Goal: Task Accomplishment & Management: Manage account settings

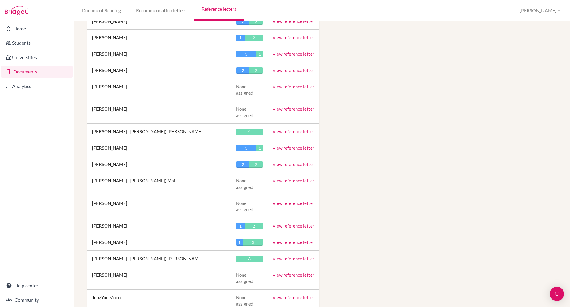
scroll to position [1469, 0]
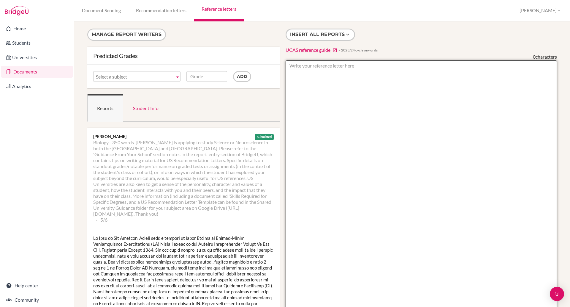
click at [307, 76] on textarea at bounding box center [422, 231] width 272 height 343
paste textarea "Reference Letter: Gia Bach Nguyen, preferably called Tom of Year 13 is one of o…"
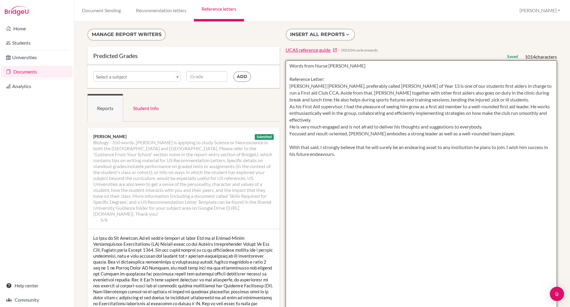
drag, startPoint x: 330, startPoint y: 76, endPoint x: 286, endPoint y: 80, distance: 44.2
click at [286, 80] on textarea "Words from Nurse Paolo Reference Letter: Gia Bach Nguyen, preferably called Tom…" at bounding box center [422, 231] width 272 height 343
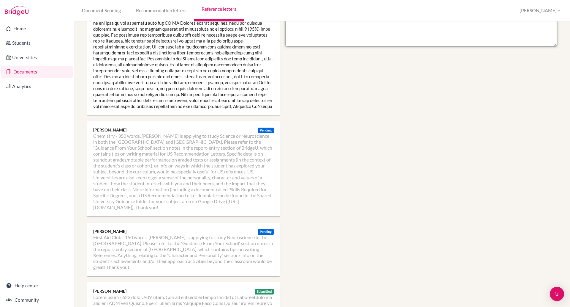
scroll to position [369, 0]
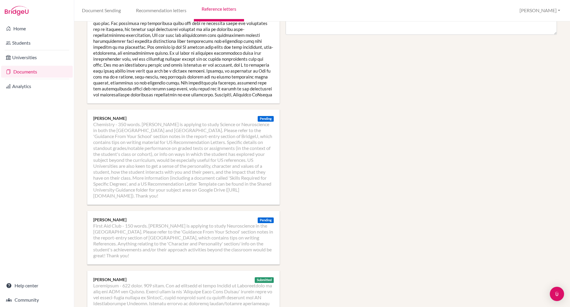
click at [132, 231] on li "First Aid Club - 150 words. Tom is applying to study Neuroscience in the USA. P…" at bounding box center [183, 240] width 181 height 36
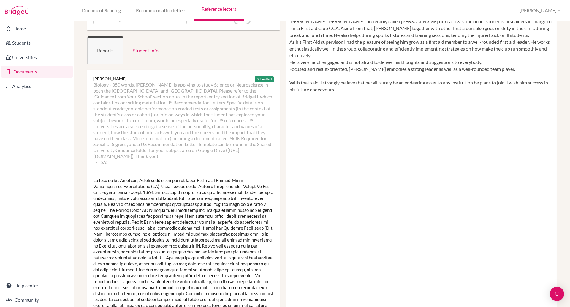
scroll to position [0, 0]
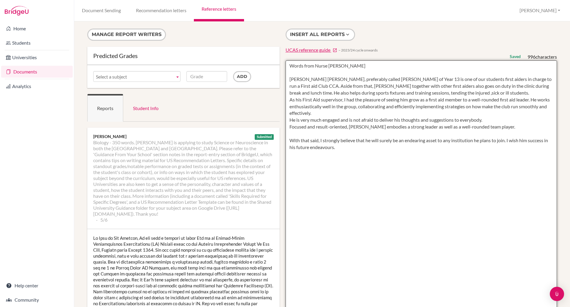
click at [341, 67] on textarea "Words from Nurse Paolo Gia Bach Nguyen, preferably called Tom of Year 13 is one…" at bounding box center [422, 231] width 272 height 343
drag, startPoint x: 386, startPoint y: 204, endPoint x: 385, endPoint y: 200, distance: 4.3
click at [385, 200] on textarea at bounding box center [422, 231] width 272 height 343
type textarea "Words from Nurse Paolo Llanora: (She couldnt access bridgeU for some reason) Gi…"
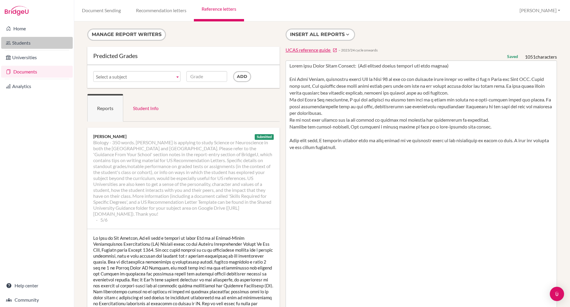
click at [28, 43] on link "Students" at bounding box center [37, 43] width 72 height 12
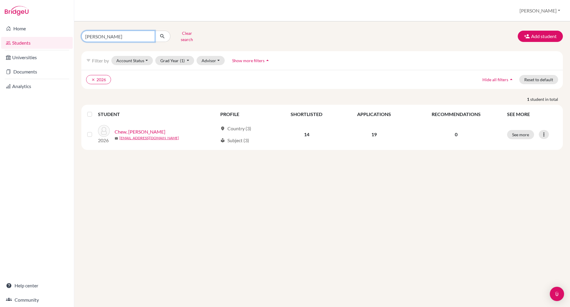
click at [109, 35] on input "zhen yang" at bounding box center [118, 36] width 74 height 11
type input "z"
type input "esmaeel"
click button "submit" at bounding box center [163, 36] width 16 height 11
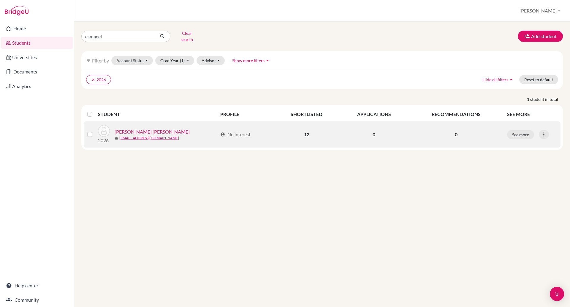
click at [149, 128] on link "Amin, Muhammad Esmaeel" at bounding box center [152, 131] width 75 height 7
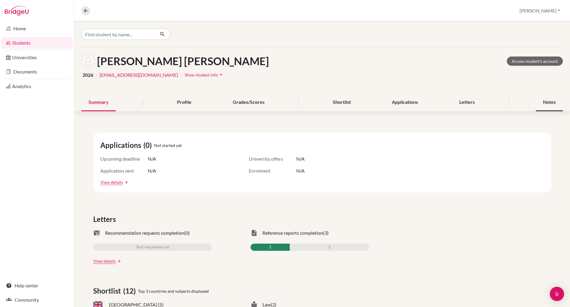
click at [539, 101] on div "Notes" at bounding box center [549, 103] width 27 height 18
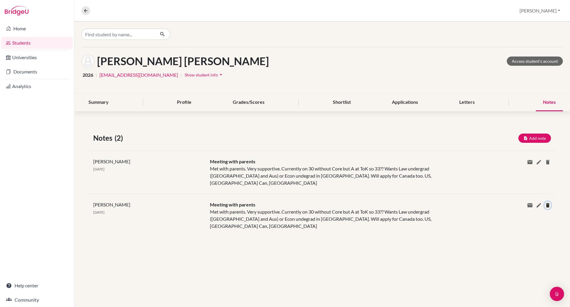
click at [548, 202] on icon at bounding box center [548, 205] width 6 height 6
click at [547, 202] on icon at bounding box center [548, 205] width 6 height 6
click at [554, 226] on button "Delete" at bounding box center [553, 230] width 22 height 9
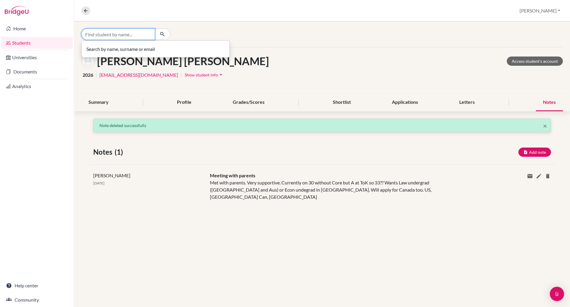
click at [130, 29] on input "Find student by name..." at bounding box center [118, 34] width 74 height 11
click at [95, 32] on input "yenh khanh" at bounding box center [118, 34] width 74 height 11
type input "yen khanh"
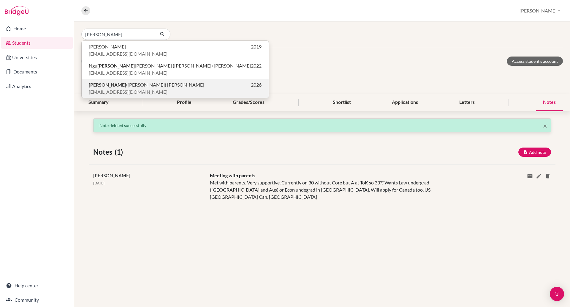
click at [113, 89] on span "alice_nguyen@bisvietnam.com" at bounding box center [128, 91] width 79 height 7
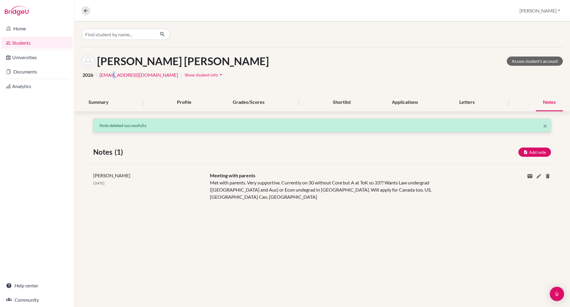
click at [113, 89] on div "Amin, Muhammad Esmaeel Access student's account 2026 | eamin@bisvietnam.com | S…" at bounding box center [322, 70] width 496 height 46
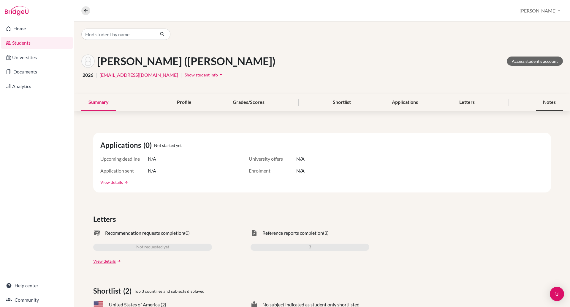
click at [541, 102] on div "Notes" at bounding box center [549, 103] width 27 height 18
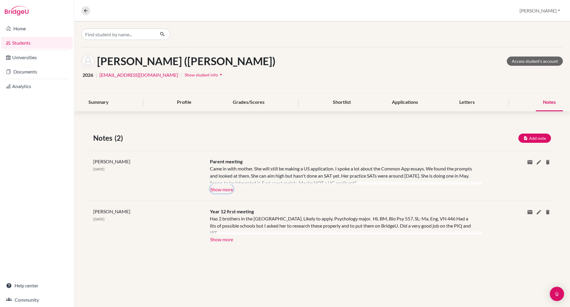
click at [225, 188] on button "Show more" at bounding box center [221, 188] width 23 height 9
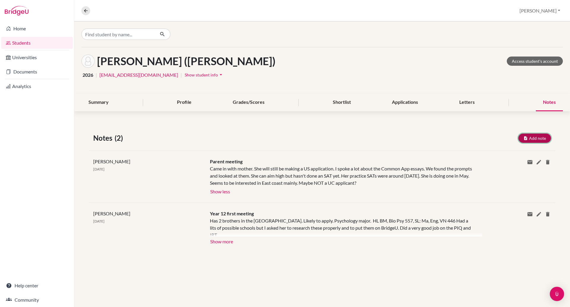
click at [530, 137] on button "Add note" at bounding box center [535, 137] width 33 height 9
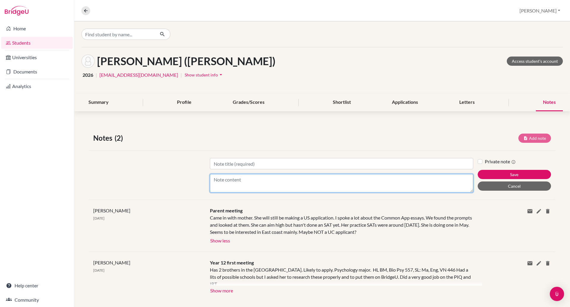
click at [239, 179] on textarea "Content" at bounding box center [341, 183] width 263 height 18
type textarea "P"
click at [318, 179] on textarea "Still Pscyhology major - SAT 1400 - To be done agian in October" at bounding box center [341, 183] width 263 height 18
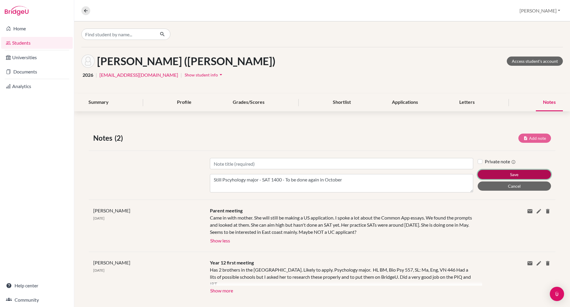
click at [484, 174] on button "Save" at bounding box center [514, 174] width 73 height 9
click at [1, 140] on div "Home Students Universities Documents Analytics Help center Community" at bounding box center [37, 163] width 74 height 285
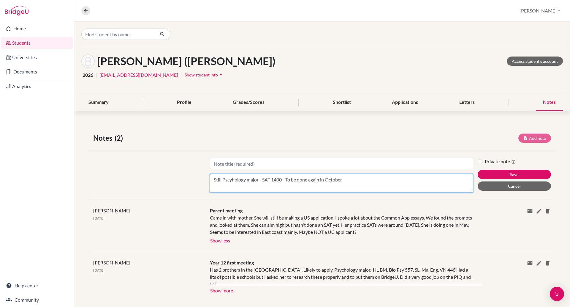
click at [365, 182] on textarea "Still Pscyhology major - SAT 1400 - To be done again in October" at bounding box center [341, 183] width 263 height 18
click at [417, 179] on textarea "Still Pscyhology major - SAT 1400 - To be done again in October - Had some ques…" at bounding box center [341, 183] width 263 height 18
type textarea "Still Pscyhology major - SAT 1400 - To be done again in October - Had some ques…"
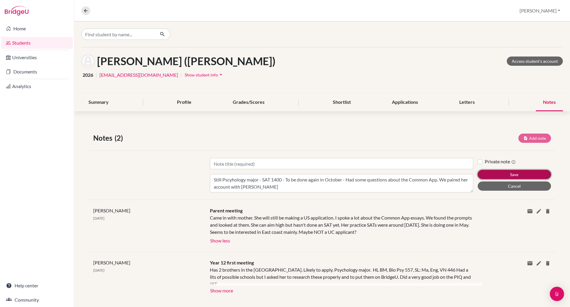
click at [498, 174] on button "Save" at bounding box center [514, 174] width 73 height 9
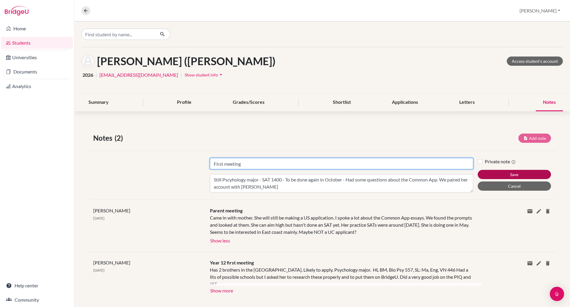
type input "First meeting"
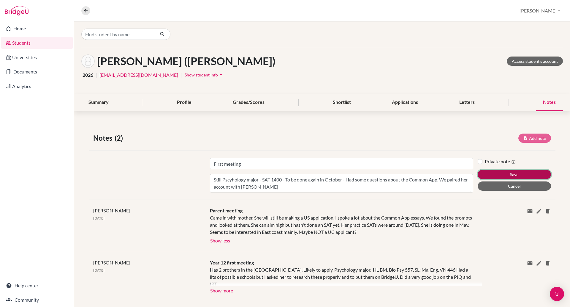
click at [490, 174] on button "Save" at bounding box center [514, 174] width 73 height 9
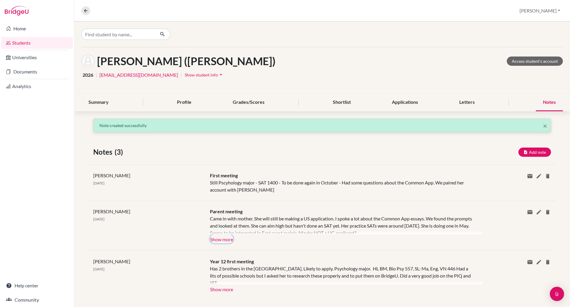
click at [226, 243] on button "Show more" at bounding box center [221, 238] width 23 height 9
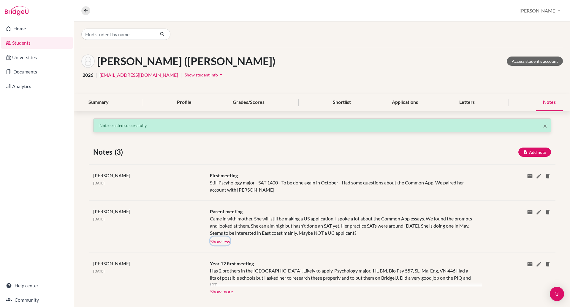
click at [226, 243] on button "Show less" at bounding box center [220, 240] width 20 height 9
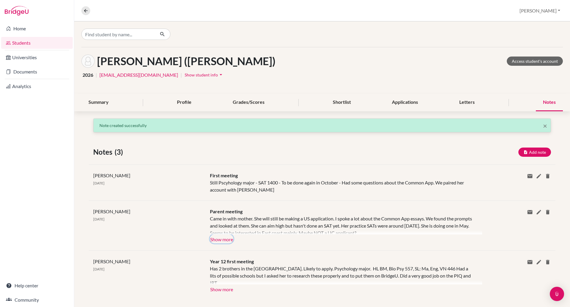
click at [226, 243] on button "Show more" at bounding box center [221, 238] width 23 height 9
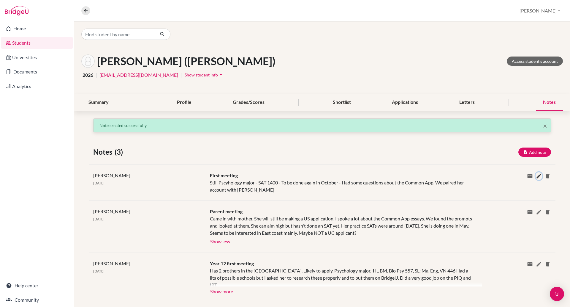
click at [536, 175] on icon at bounding box center [539, 176] width 6 height 6
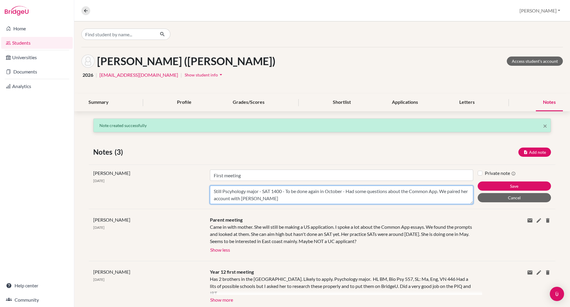
click at [277, 199] on textarea "Still Pscyhology major - SAT 1400 - To be done again in October - Had some ques…" at bounding box center [341, 194] width 263 height 18
type textarea "Still Pscyhology major - SAT 1400 - To be done again in October - Had some ques…"
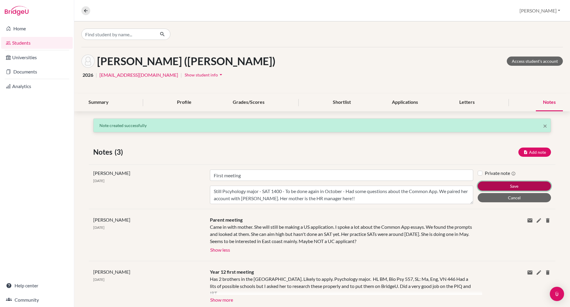
click at [509, 183] on button "Save" at bounding box center [514, 185] width 73 height 9
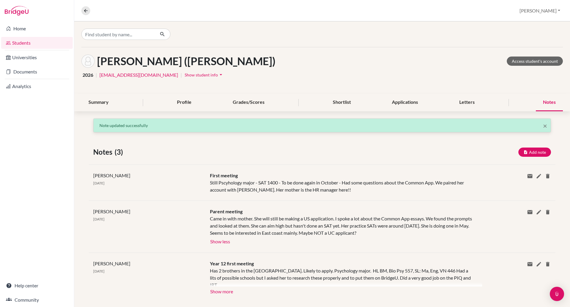
scroll to position [5, 0]
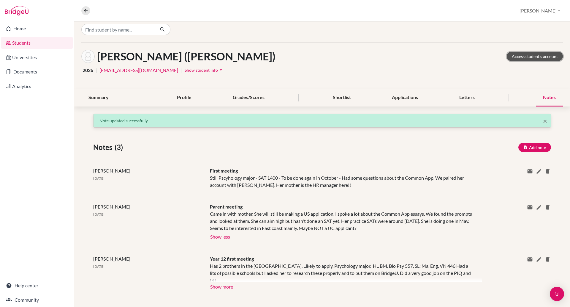
click at [513, 56] on link "Access student's account" at bounding box center [535, 56] width 56 height 9
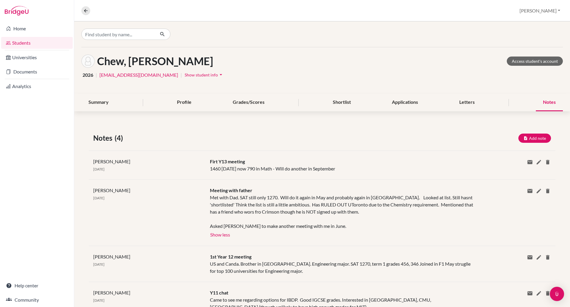
scroll to position [39, 0]
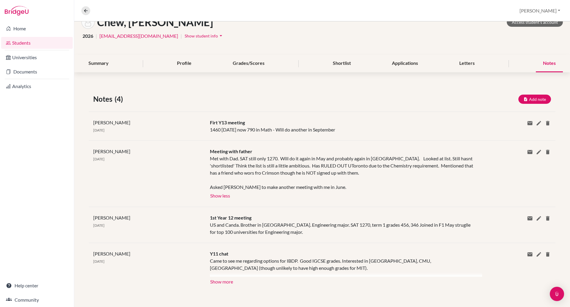
click at [13, 42] on link "Students" at bounding box center [37, 43] width 72 height 12
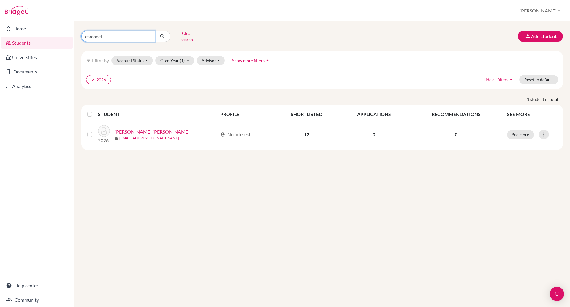
click at [115, 34] on input "esmaeel" at bounding box center [118, 36] width 74 height 11
type input "e"
type input "helen"
click button "submit" at bounding box center [163, 36] width 16 height 11
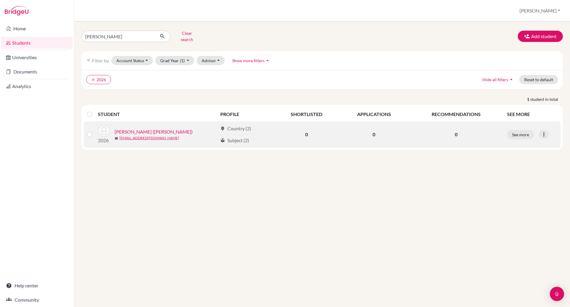
click at [124, 128] on link "Dong, Jie (Helen)" at bounding box center [154, 131] width 78 height 7
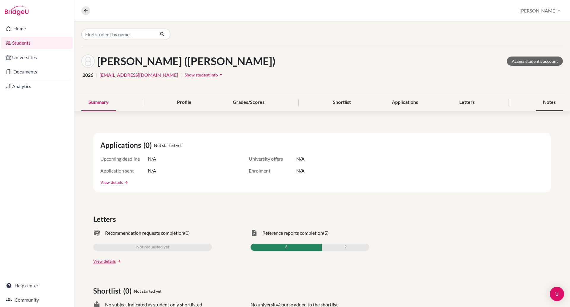
click at [539, 100] on div "Notes" at bounding box center [549, 103] width 27 height 18
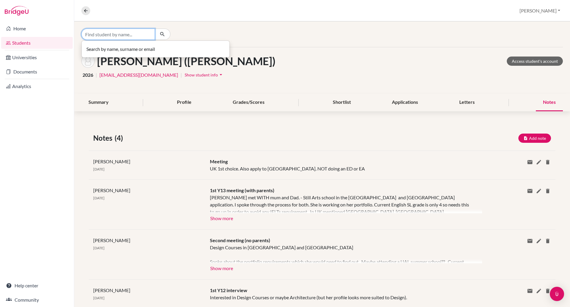
click at [132, 34] on input "Find student by name..." at bounding box center [118, 34] width 74 height 11
type input "an hoang"
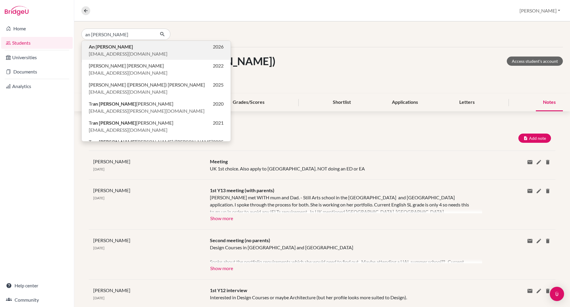
click at [105, 42] on button "An Hoang 2026 ahoang@bisvietnam.com" at bounding box center [156, 50] width 149 height 19
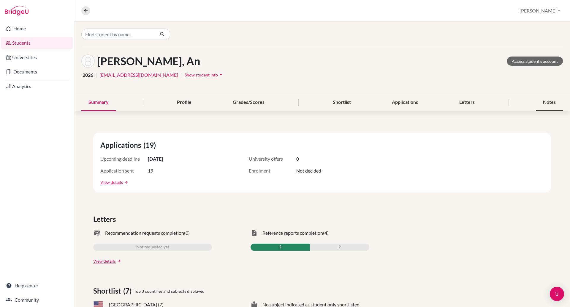
click at [542, 99] on div "Notes" at bounding box center [549, 103] width 27 height 18
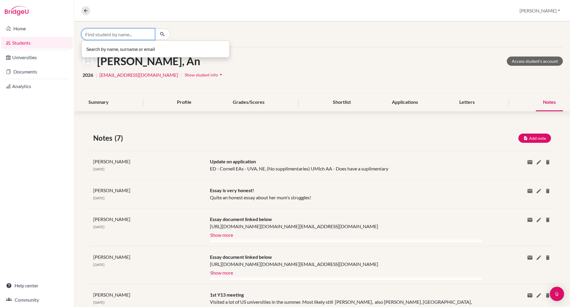
click at [97, 34] on input "Find student by name..." at bounding box center [118, 34] width 74 height 11
type input "thai an"
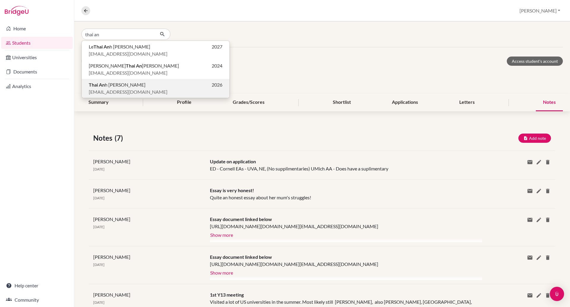
click at [89, 84] on span "Thai An h Hoang" at bounding box center [117, 84] width 57 height 7
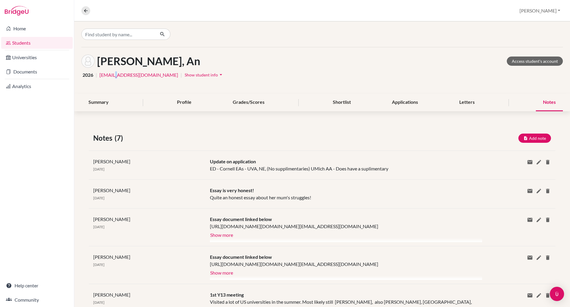
click at [86, 84] on div "Hoang, An Access student's account 2026 | ahoang@bisvietnam.com | Show student …" at bounding box center [322, 70] width 496 height 46
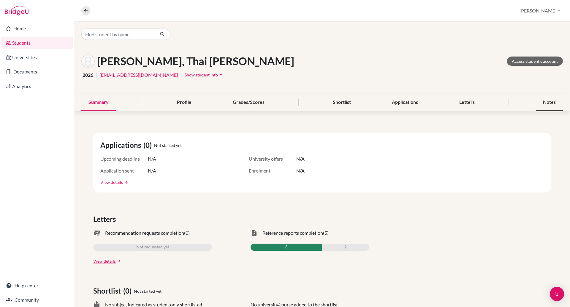
click at [542, 102] on div "Notes" at bounding box center [549, 103] width 27 height 18
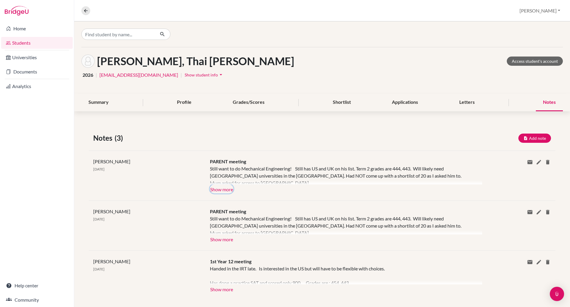
click at [230, 185] on button "Show more" at bounding box center [221, 188] width 23 height 9
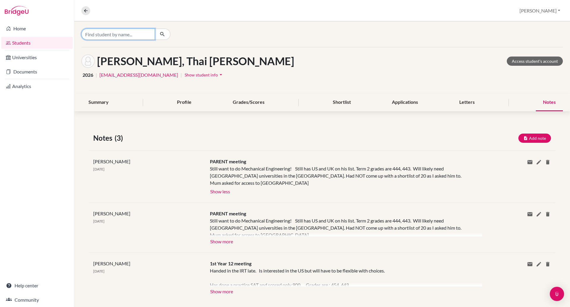
click at [122, 31] on input "Find student by name..." at bounding box center [118, 34] width 74 height 11
type input "manav"
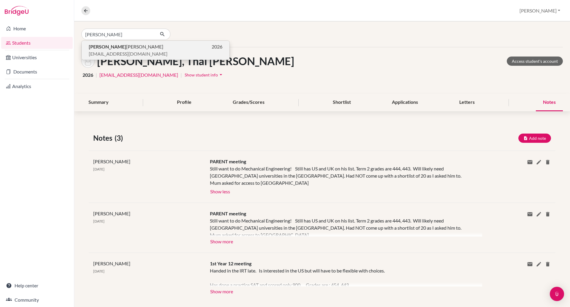
click at [113, 49] on span "Manav Jacob" at bounding box center [126, 46] width 75 height 7
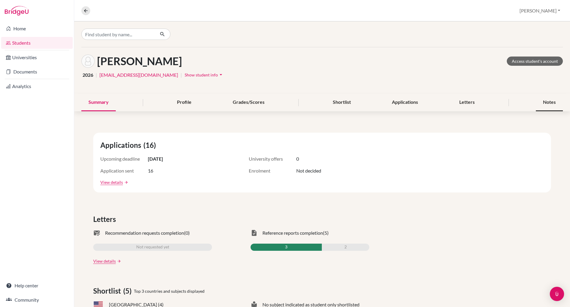
click at [541, 100] on div "Notes" at bounding box center [549, 103] width 27 height 18
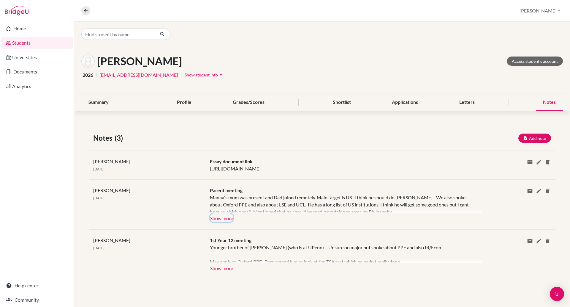
click at [223, 222] on button "Show more" at bounding box center [221, 217] width 23 height 9
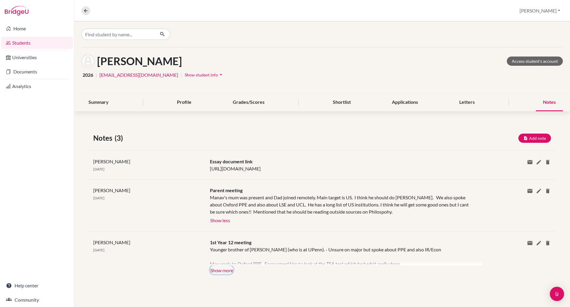
click at [222, 274] on button "Show more" at bounding box center [221, 269] width 23 height 9
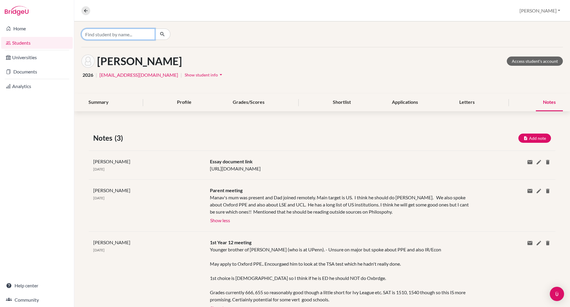
click at [137, 32] on input "Find student by name..." at bounding box center [118, 34] width 74 height 11
type input "ko"
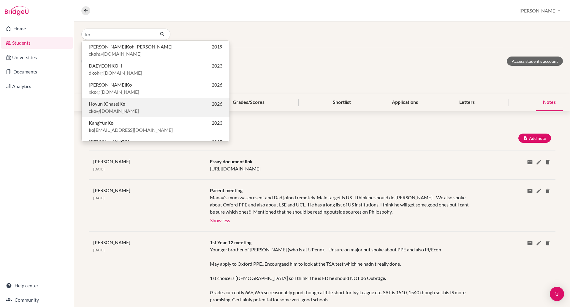
click at [123, 105] on b "Ko" at bounding box center [122, 104] width 6 height 6
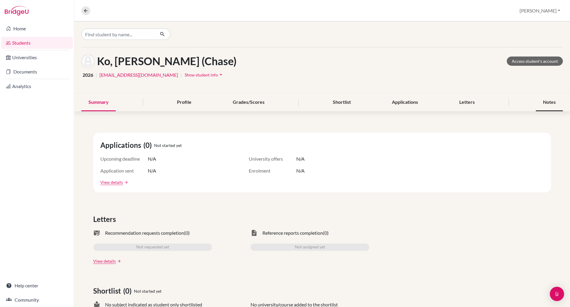
click at [536, 101] on div "Notes" at bounding box center [549, 103] width 27 height 18
click at [536, 101] on div "Summary Profile Grades/Scores Shortlist Applications Letters Notes" at bounding box center [322, 103] width 482 height 18
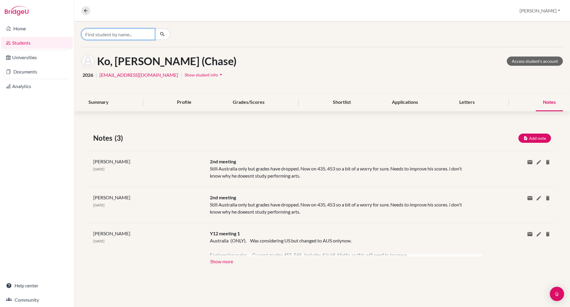
click at [113, 37] on input "Find student by name..." at bounding box center [118, 34] width 74 height 11
type input "a"
type input "subin"
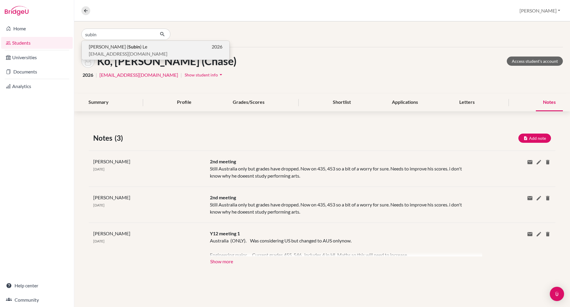
click at [109, 51] on span "sle4@bisvietnam.com" at bounding box center [128, 53] width 79 height 7
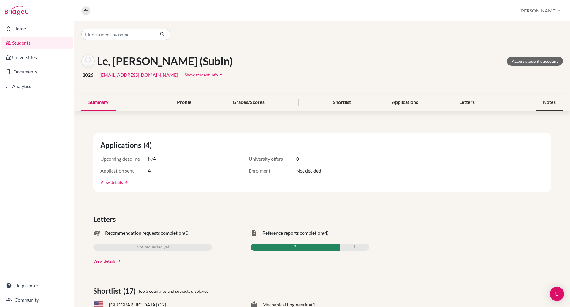
click at [536, 101] on div "Notes" at bounding box center [549, 103] width 27 height 18
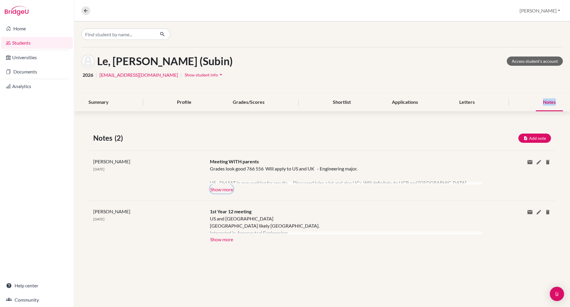
click at [222, 187] on button "Show more" at bounding box center [221, 188] width 23 height 9
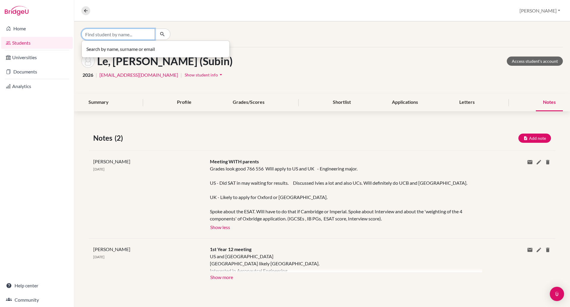
click at [111, 31] on input "Find student by name..." at bounding box center [118, 34] width 74 height 11
type input "alice"
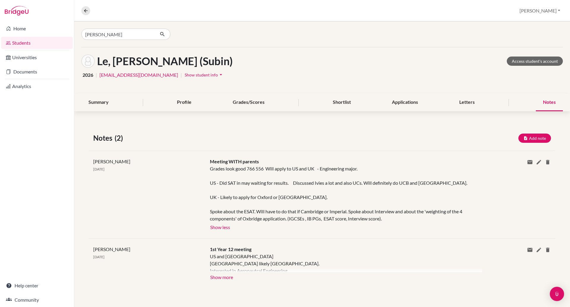
click at [23, 41] on link "Students" at bounding box center [37, 43] width 72 height 12
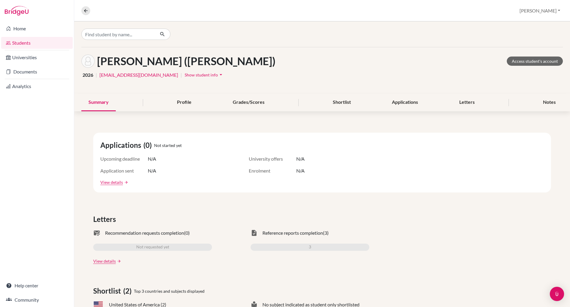
click at [185, 74] on span "Show student info" at bounding box center [201, 74] width 33 height 5
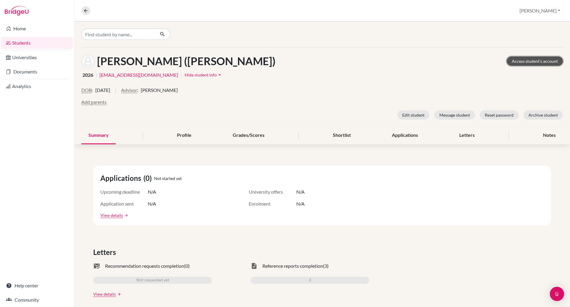
click at [531, 61] on link "Access student's account" at bounding box center [535, 60] width 56 height 9
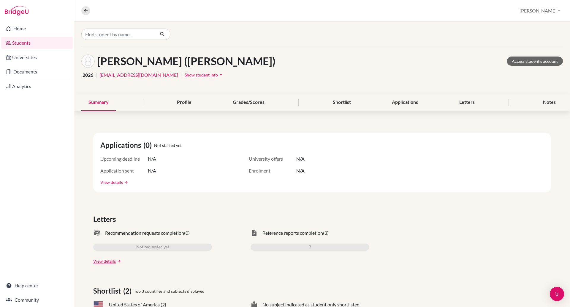
click at [185, 76] on span "Show student info" at bounding box center [201, 74] width 33 height 5
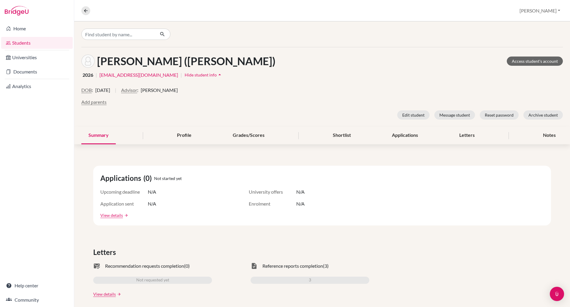
click at [185, 76] on span "Hide student info" at bounding box center [201, 74] width 32 height 5
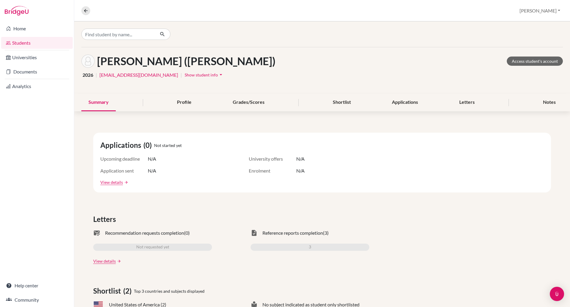
click at [185, 76] on span "Show student info" at bounding box center [201, 74] width 33 height 5
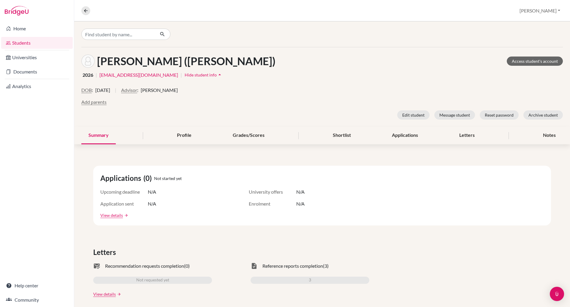
click at [185, 75] on span "Hide student info" at bounding box center [201, 74] width 32 height 5
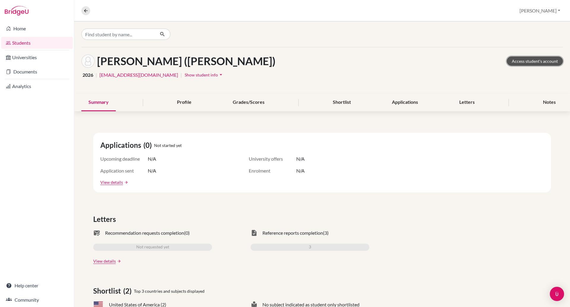
click at [514, 60] on link "Access student's account" at bounding box center [535, 60] width 56 height 9
click at [185, 73] on span "Show student info" at bounding box center [201, 74] width 33 height 5
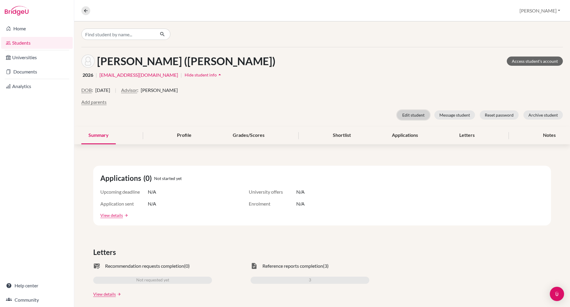
click at [411, 113] on button "Edit student" at bounding box center [413, 114] width 32 height 9
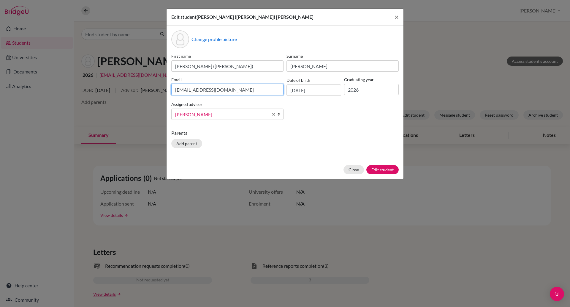
click at [244, 90] on input "[EMAIL_ADDRESS][DOMAIN_NAME]" at bounding box center [227, 89] width 112 height 11
type input "a"
paste input "nguyenyenkhanh1703@gmail.com"
type input "nguyenyenkhanh1703@gmail.com"
click at [377, 170] on button "Edit student" at bounding box center [383, 169] width 32 height 9
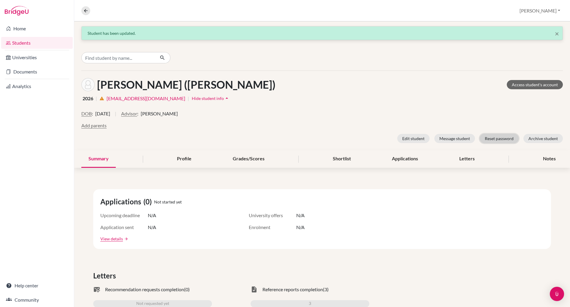
click at [497, 138] on button "Reset password" at bounding box center [499, 138] width 39 height 9
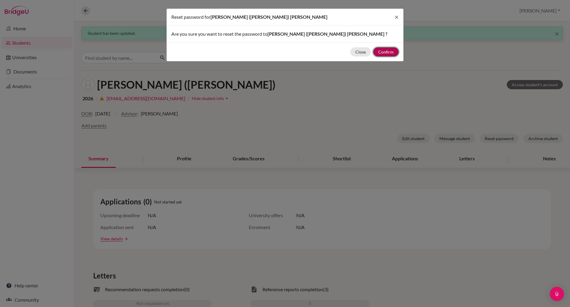
click at [388, 48] on button "Confirm" at bounding box center [386, 51] width 26 height 9
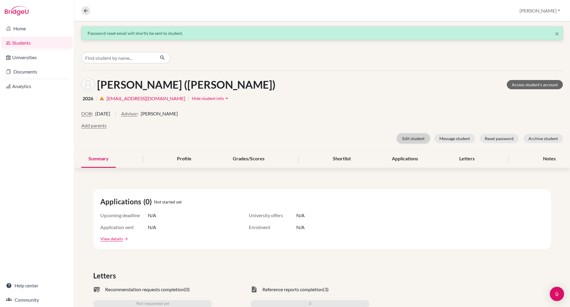
click at [414, 141] on button "Edit student" at bounding box center [413, 138] width 32 height 9
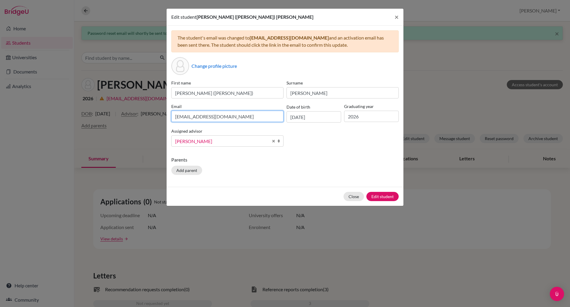
drag, startPoint x: 248, startPoint y: 116, endPoint x: 136, endPoint y: 120, distance: 112.4
click at [136, 120] on div "Edit student Yen Khanh (Alice) Nguyen × The student's email was changed to nguy…" at bounding box center [285, 153] width 570 height 307
paste input "nguyenyenkhanh1703@gmail.com"
type input "nguyenyenkhanh1703@gmail.com"
click at [378, 194] on button "Edit student" at bounding box center [383, 196] width 32 height 9
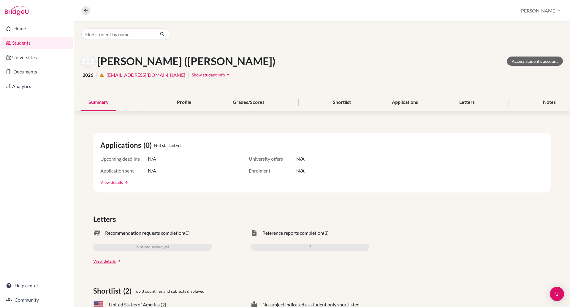
click at [203, 76] on span "Show student info" at bounding box center [208, 74] width 33 height 5
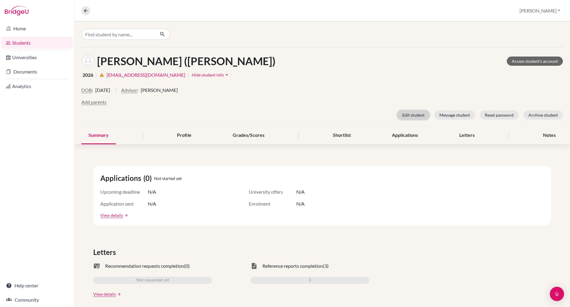
click at [411, 116] on button "Edit student" at bounding box center [413, 114] width 32 height 9
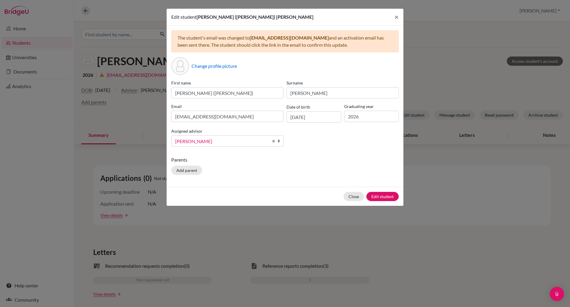
click at [277, 141] on link "[PERSON_NAME]" at bounding box center [227, 140] width 112 height 11
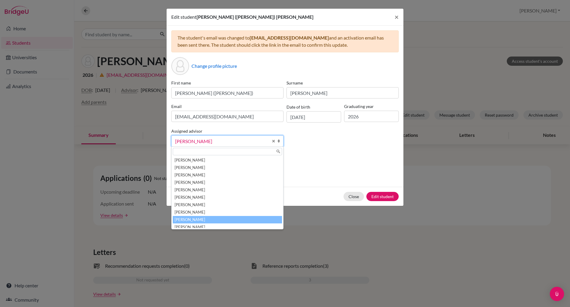
click at [307, 153] on div "The student's email was changed to nguyenyenkhanh1703@gmail.com and an activati…" at bounding box center [285, 106] width 237 height 161
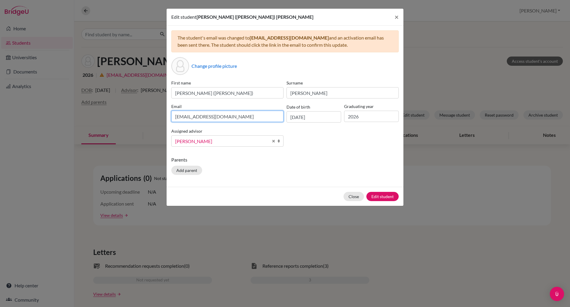
click at [174, 117] on input "alice_nguyen@bisvietnam.com" at bounding box center [227, 116] width 112 height 11
click at [313, 141] on div "First name Yen Khanh (Alice) Surname Nguyen Email alice_nguyen@bisvietnam.com D…" at bounding box center [285, 116] width 231 height 72
click at [389, 196] on button "Edit student" at bounding box center [383, 196] width 32 height 9
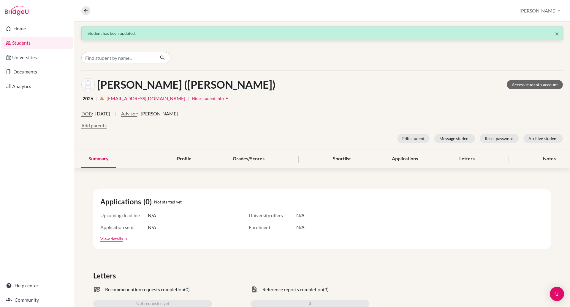
click at [199, 100] on span "Hide student info" at bounding box center [208, 98] width 32 height 5
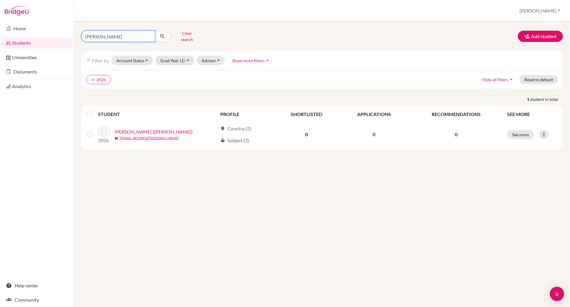
click at [106, 34] on input "[PERSON_NAME]" at bounding box center [118, 36] width 74 height 11
type input "h"
type input "[PERSON_NAME]"
click button "submit" at bounding box center [163, 36] width 16 height 11
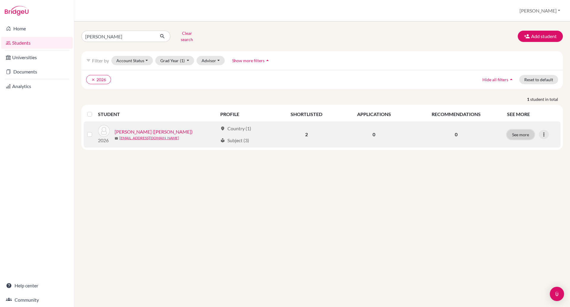
click at [528, 130] on button "See more" at bounding box center [520, 134] width 27 height 9
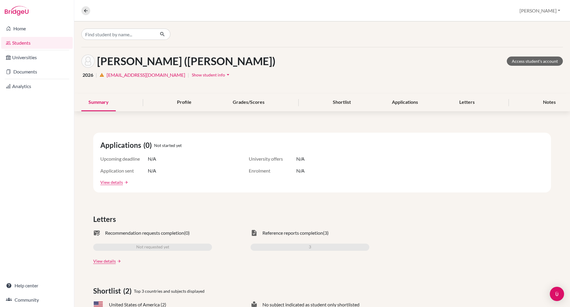
click at [225, 74] on icon "arrow_drop_down" at bounding box center [228, 75] width 6 height 6
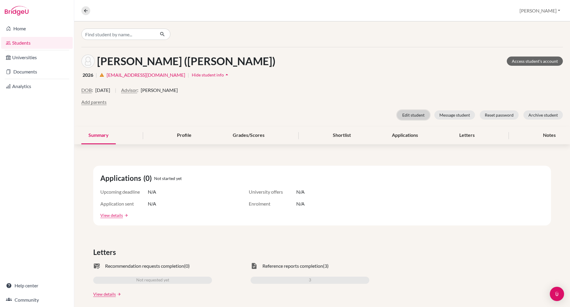
click at [416, 116] on button "Edit student" at bounding box center [413, 114] width 32 height 9
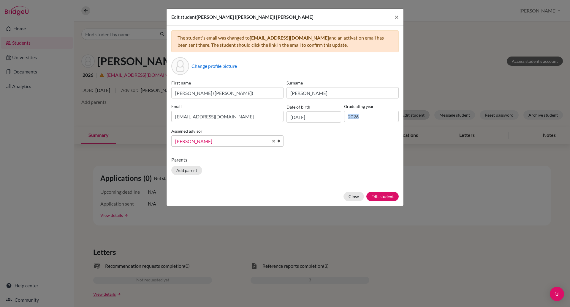
click at [416, 116] on div "Edit student [PERSON_NAME] ([PERSON_NAME]) [PERSON_NAME] × The student's email …" at bounding box center [285, 153] width 570 height 307
click at [396, 16] on span "×" at bounding box center [397, 16] width 4 height 9
click at [396, 16] on div "Overview Student details [PERSON_NAME] Profile School Settings Log out" at bounding box center [322, 10] width 496 height 21
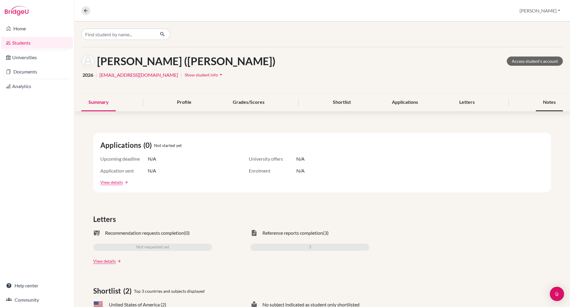
click at [539, 99] on div "Notes" at bounding box center [549, 103] width 27 height 18
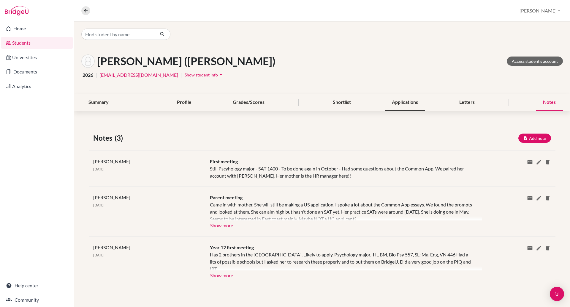
click at [407, 102] on div "Applications" at bounding box center [405, 103] width 40 height 18
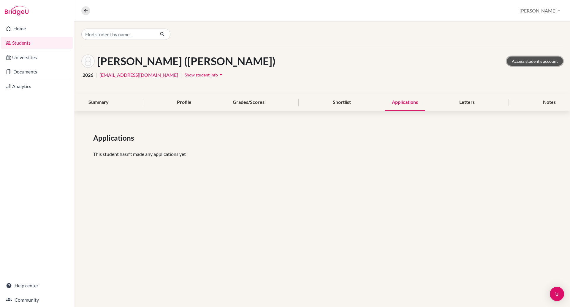
click at [527, 60] on link "Access student's account" at bounding box center [535, 60] width 56 height 9
